Goal: Transaction & Acquisition: Book appointment/travel/reservation

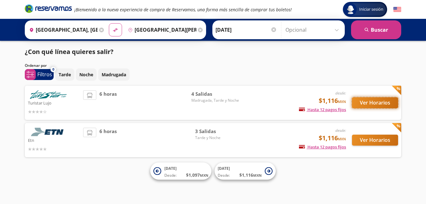
click at [356, 103] on button "Ver Horarios" at bounding box center [375, 102] width 46 height 11
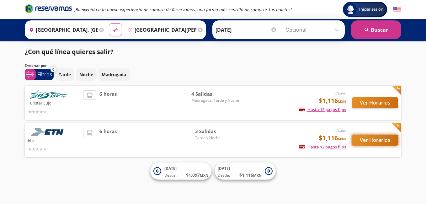
click at [359, 140] on button "Ver Horarios" at bounding box center [375, 139] width 46 height 11
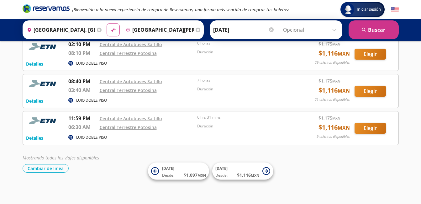
scroll to position [7, 0]
